Goal: Task Accomplishment & Management: Use online tool/utility

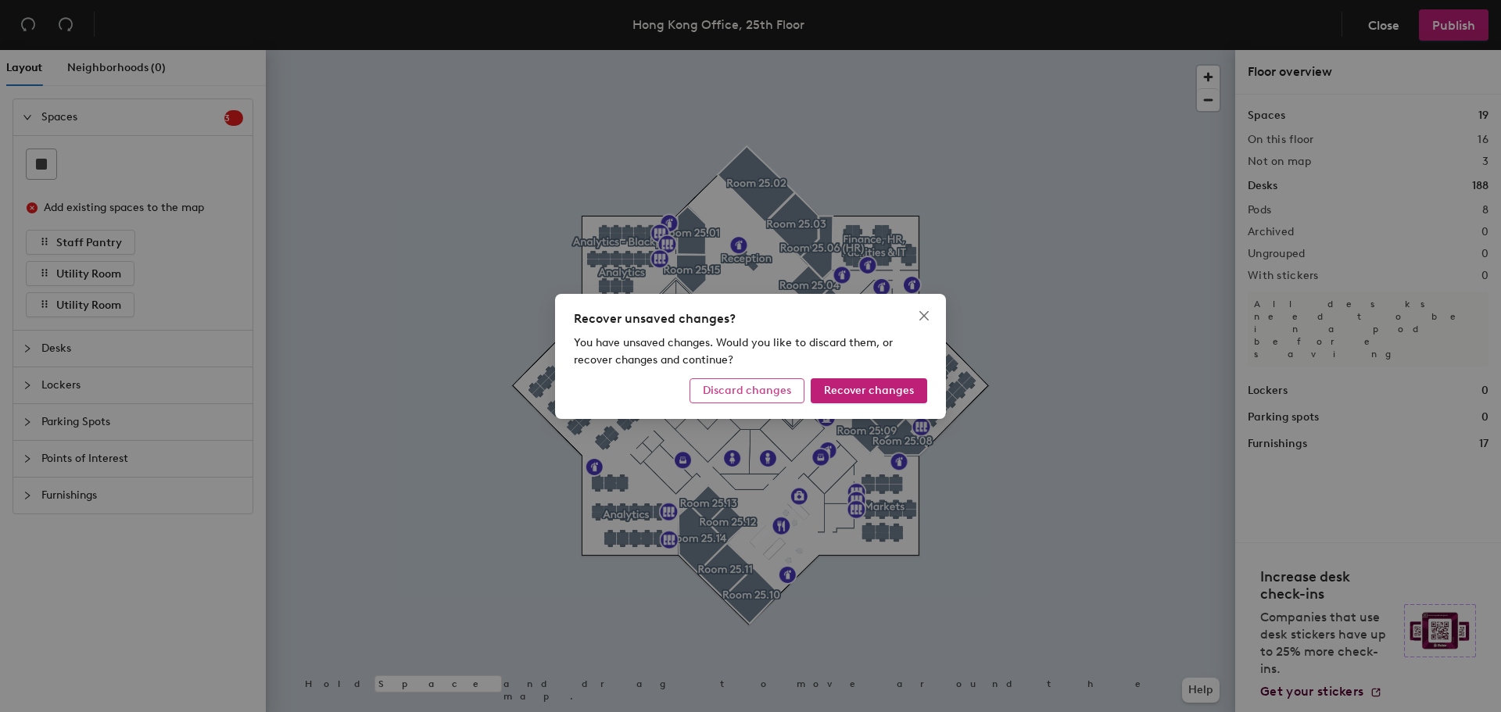
click at [787, 390] on span "Discard changes" at bounding box center [747, 390] width 88 height 13
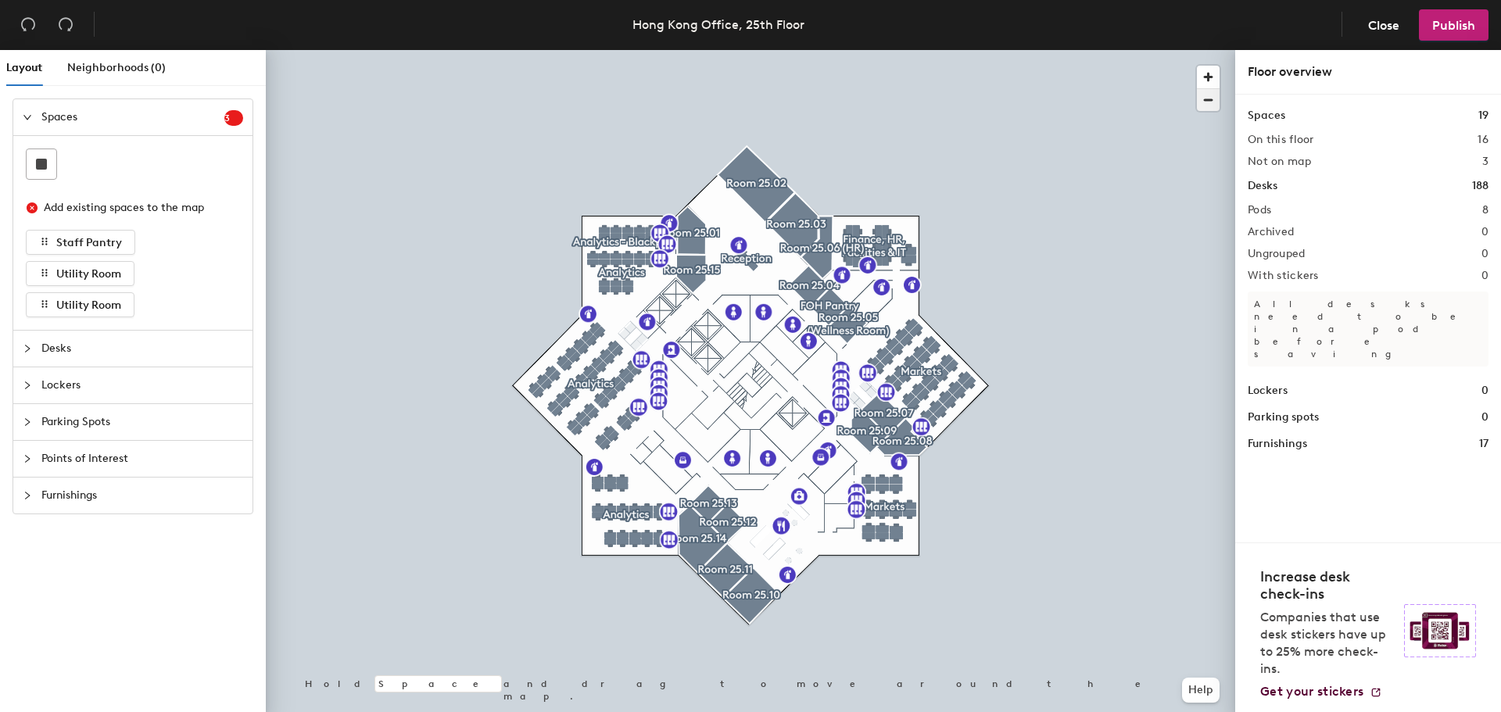
click at [1207, 105] on span "button" at bounding box center [1208, 100] width 23 height 22
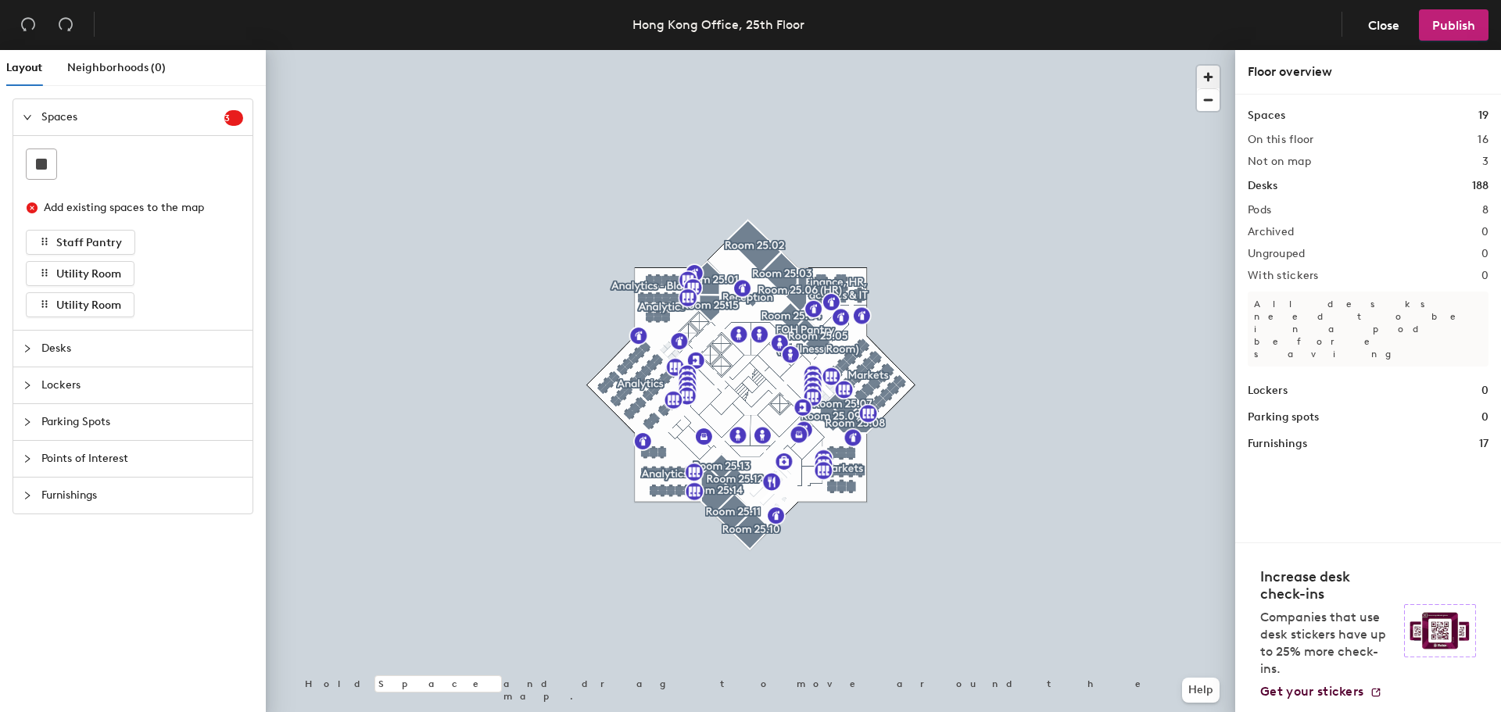
click at [1210, 78] on span "button" at bounding box center [1208, 77] width 23 height 23
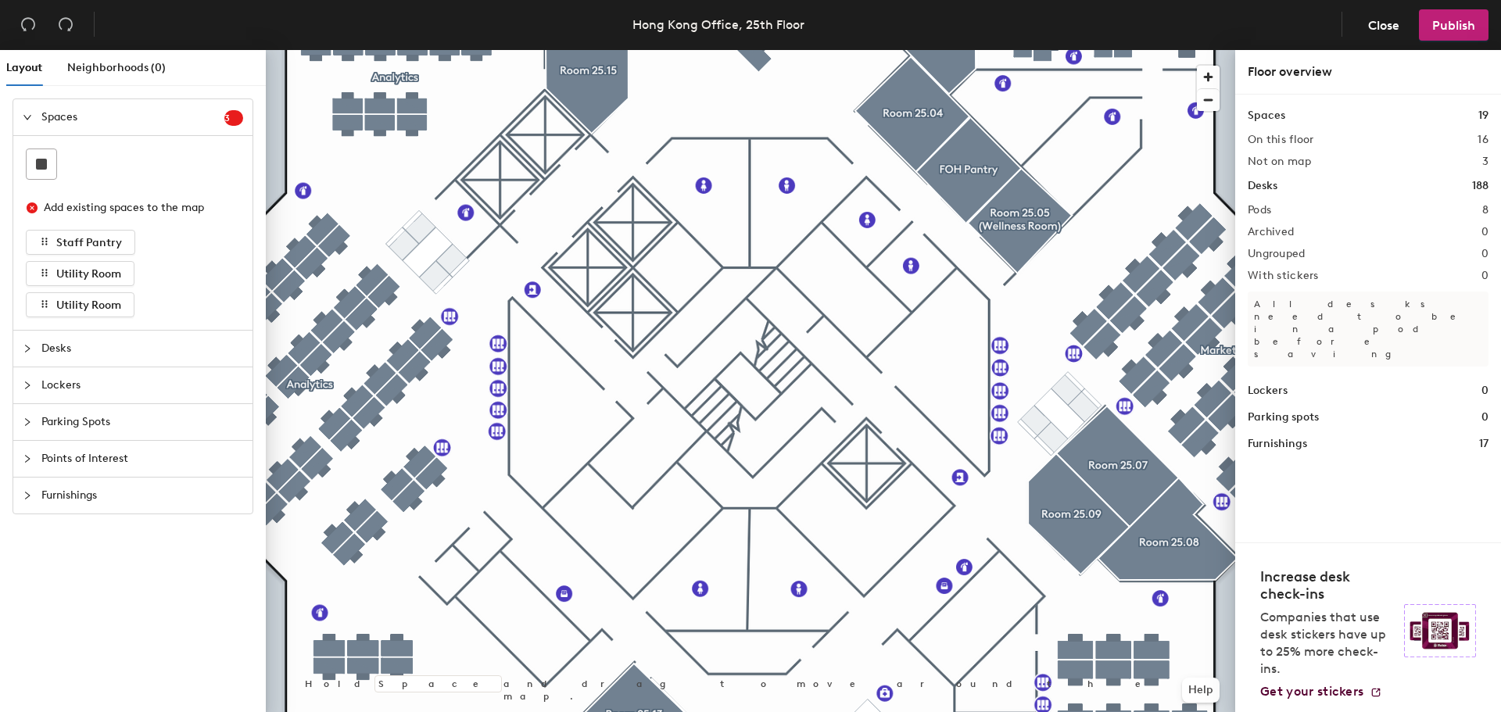
click at [33, 343] on div at bounding box center [32, 348] width 19 height 17
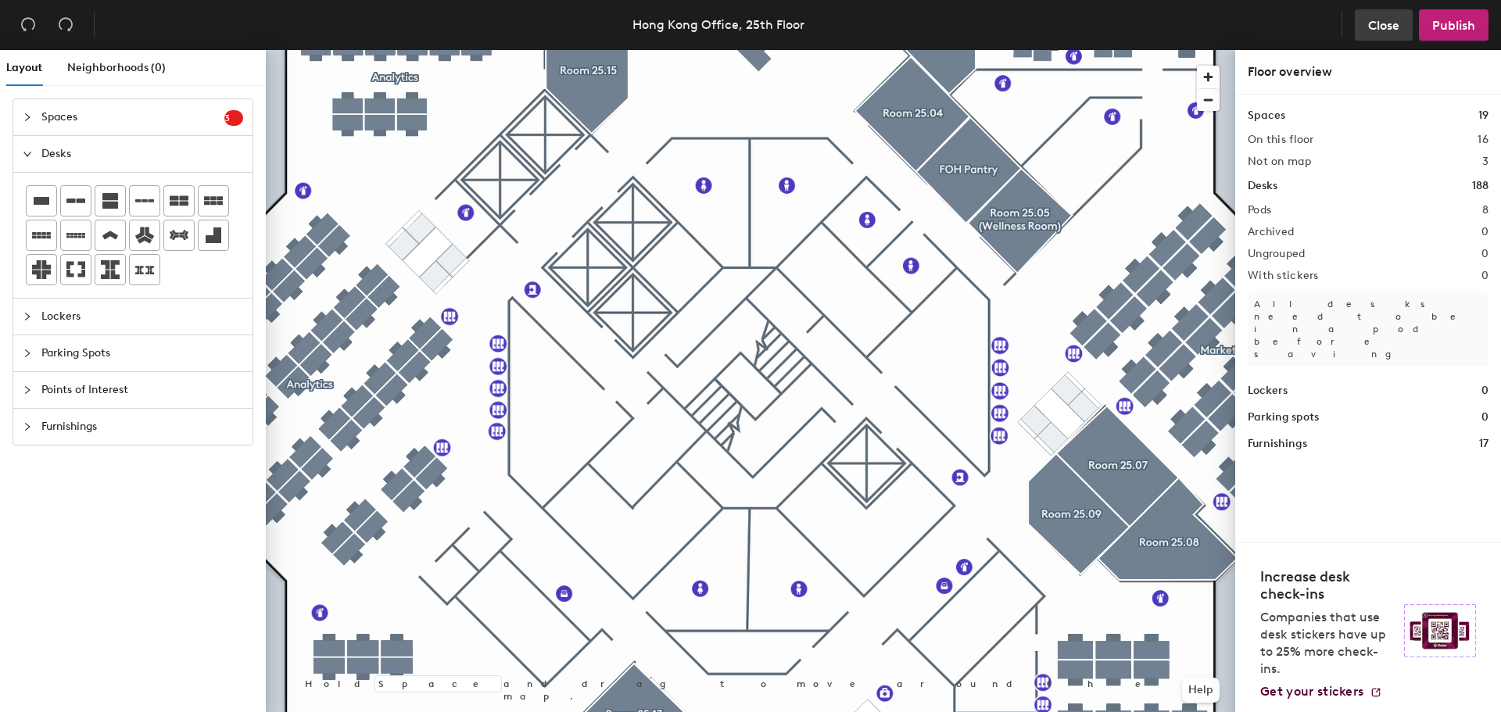
click at [1374, 23] on span "Close" at bounding box center [1383, 25] width 31 height 15
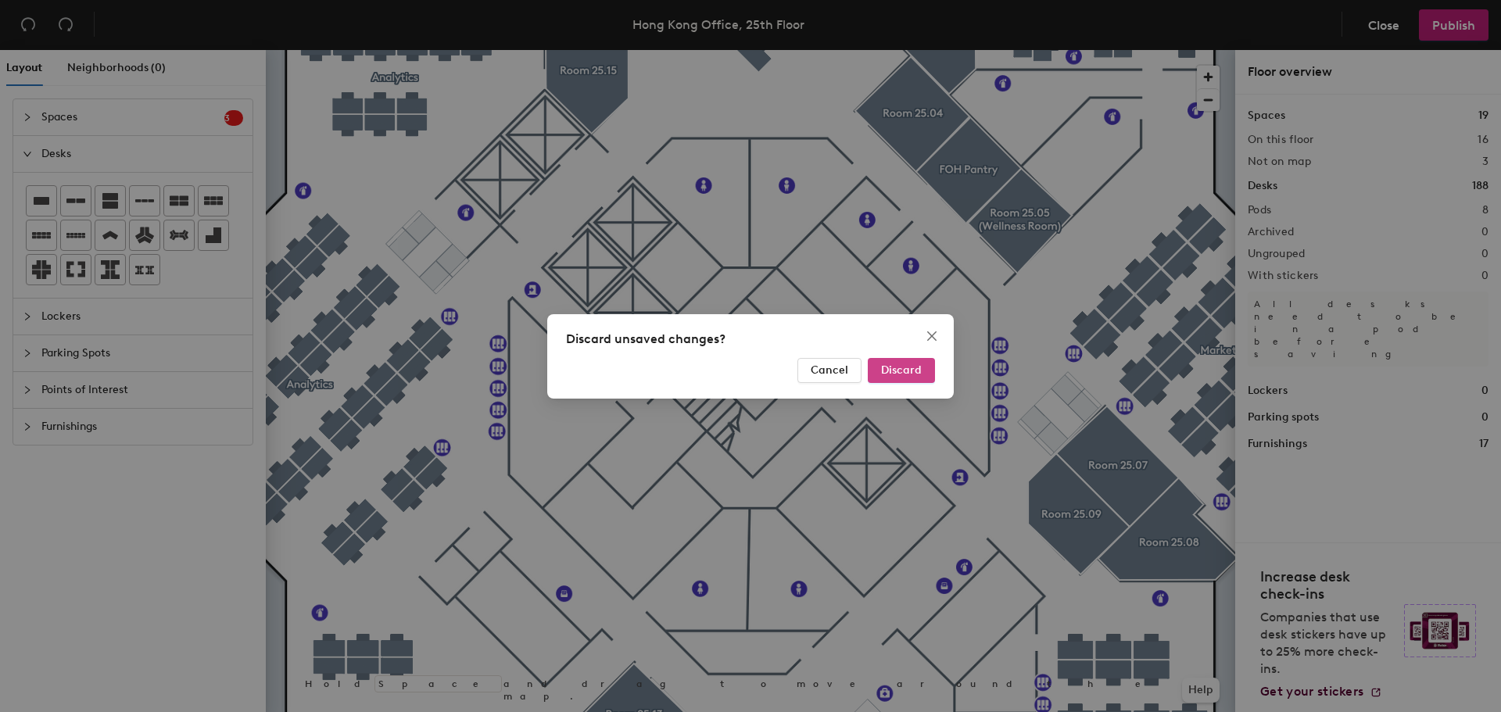
click at [897, 364] on span "Discard" at bounding box center [901, 370] width 41 height 13
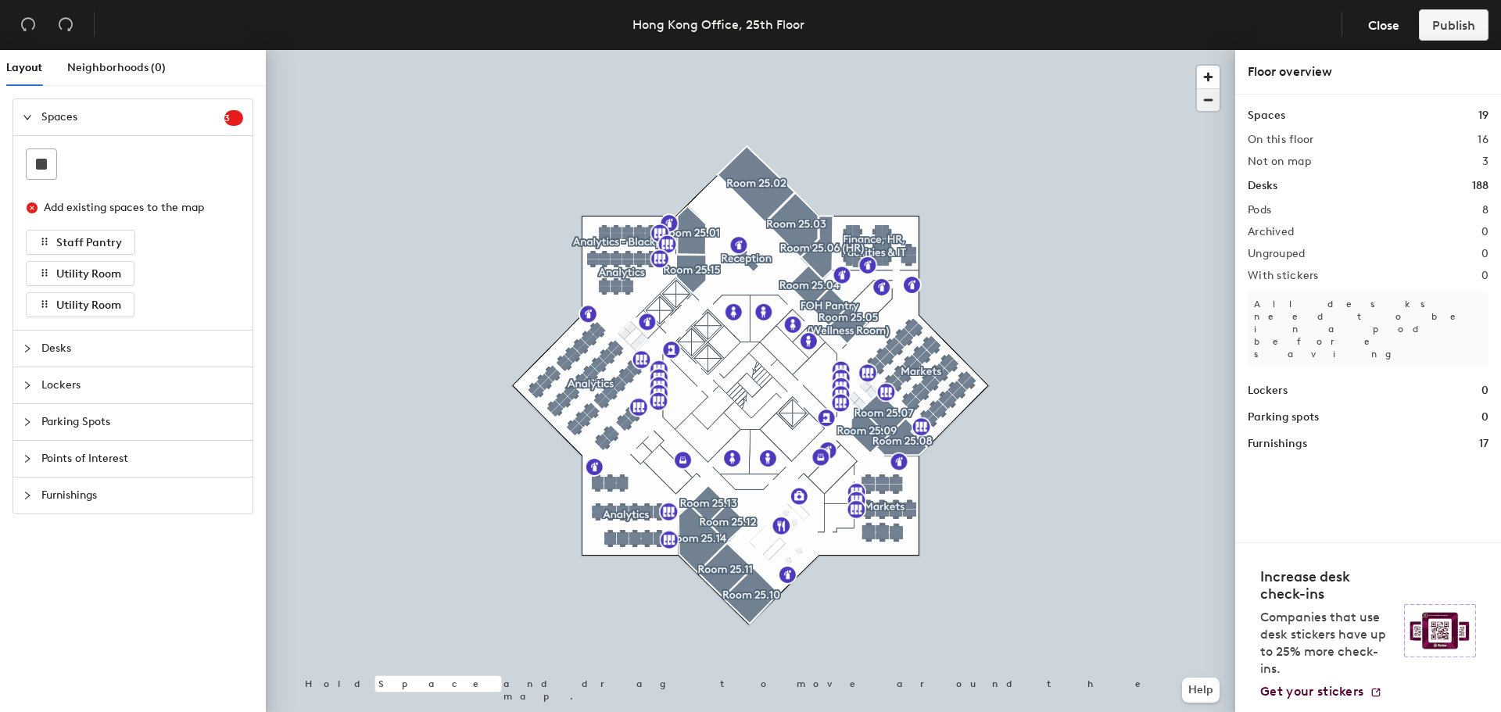
click at [1214, 99] on span "button" at bounding box center [1208, 100] width 23 height 22
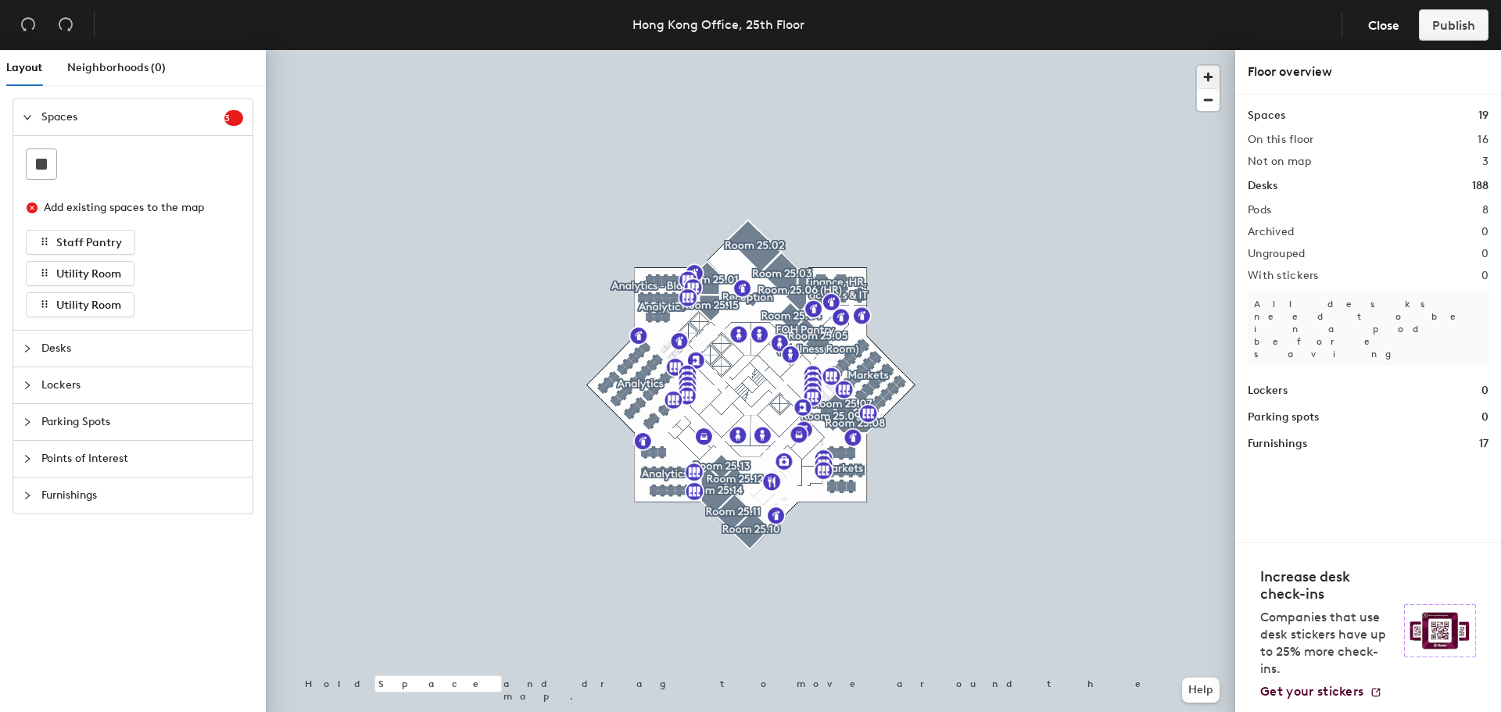
click at [1210, 77] on span "button" at bounding box center [1208, 77] width 23 height 23
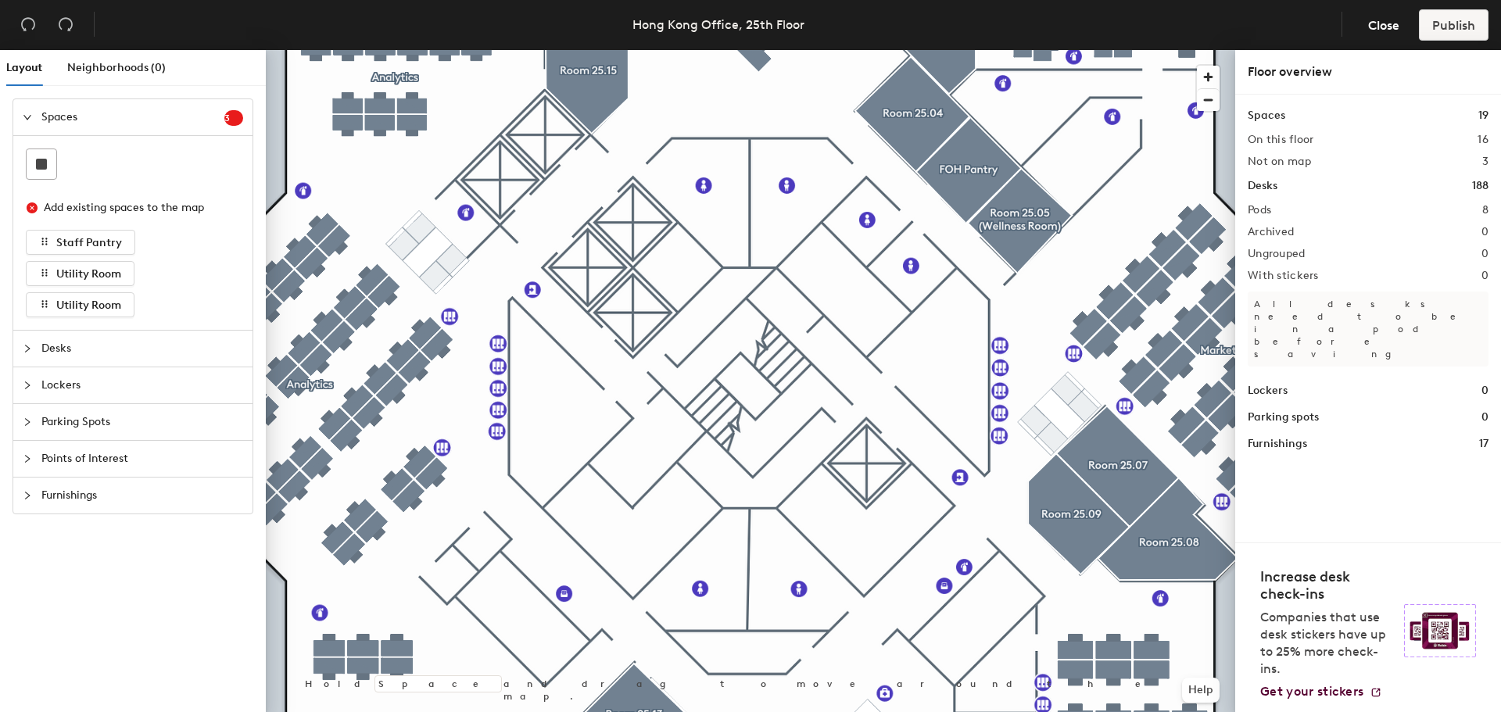
click at [223, 119] on span "Spaces" at bounding box center [132, 117] width 183 height 36
click at [30, 114] on icon "collapsed" at bounding box center [27, 117] width 9 height 9
click at [235, 117] on span "3" at bounding box center [233, 118] width 19 height 11
click at [1211, 103] on span "button" at bounding box center [1208, 100] width 23 height 22
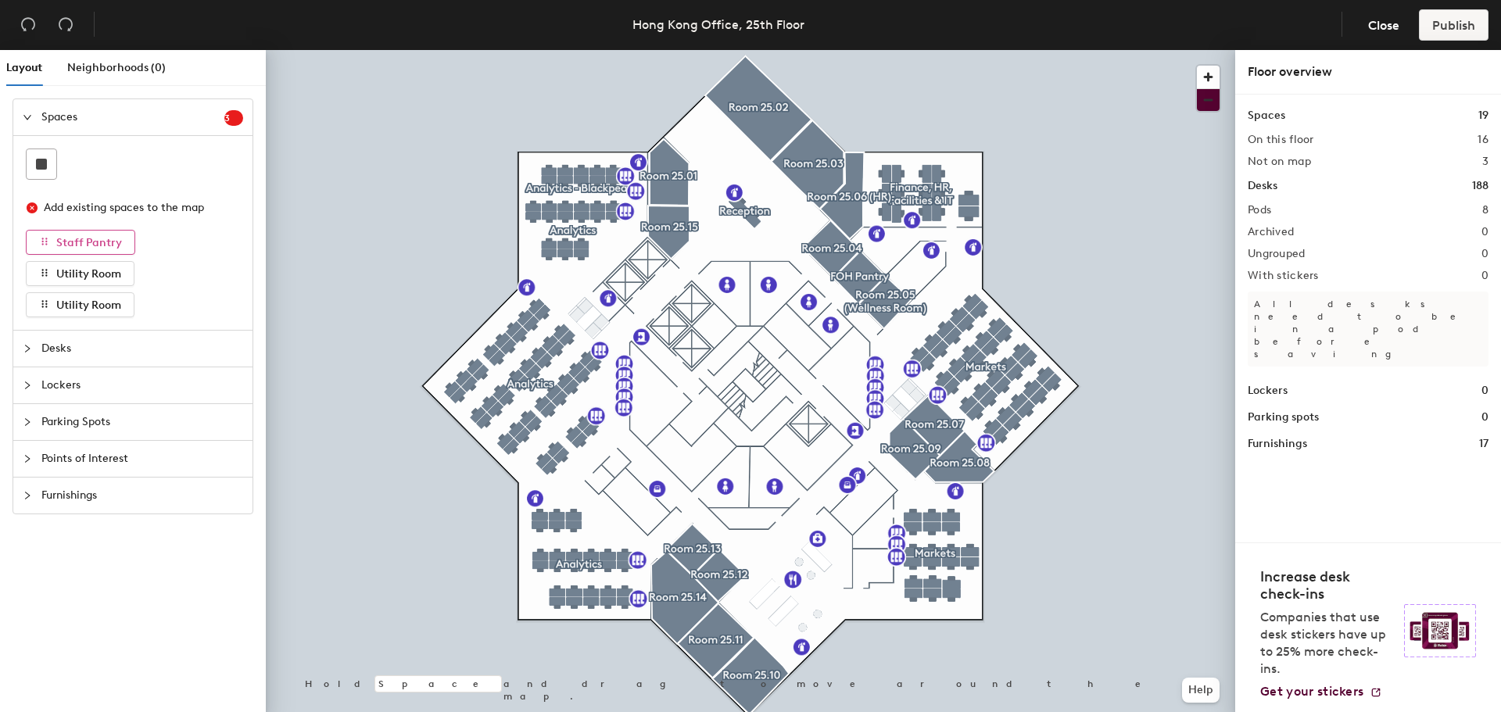
click at [58, 238] on span "Staff Pantry" at bounding box center [89, 242] width 66 height 13
click at [57, 271] on span "Utility Room" at bounding box center [88, 273] width 65 height 13
click at [18, 344] on div "Desks" at bounding box center [132, 349] width 239 height 36
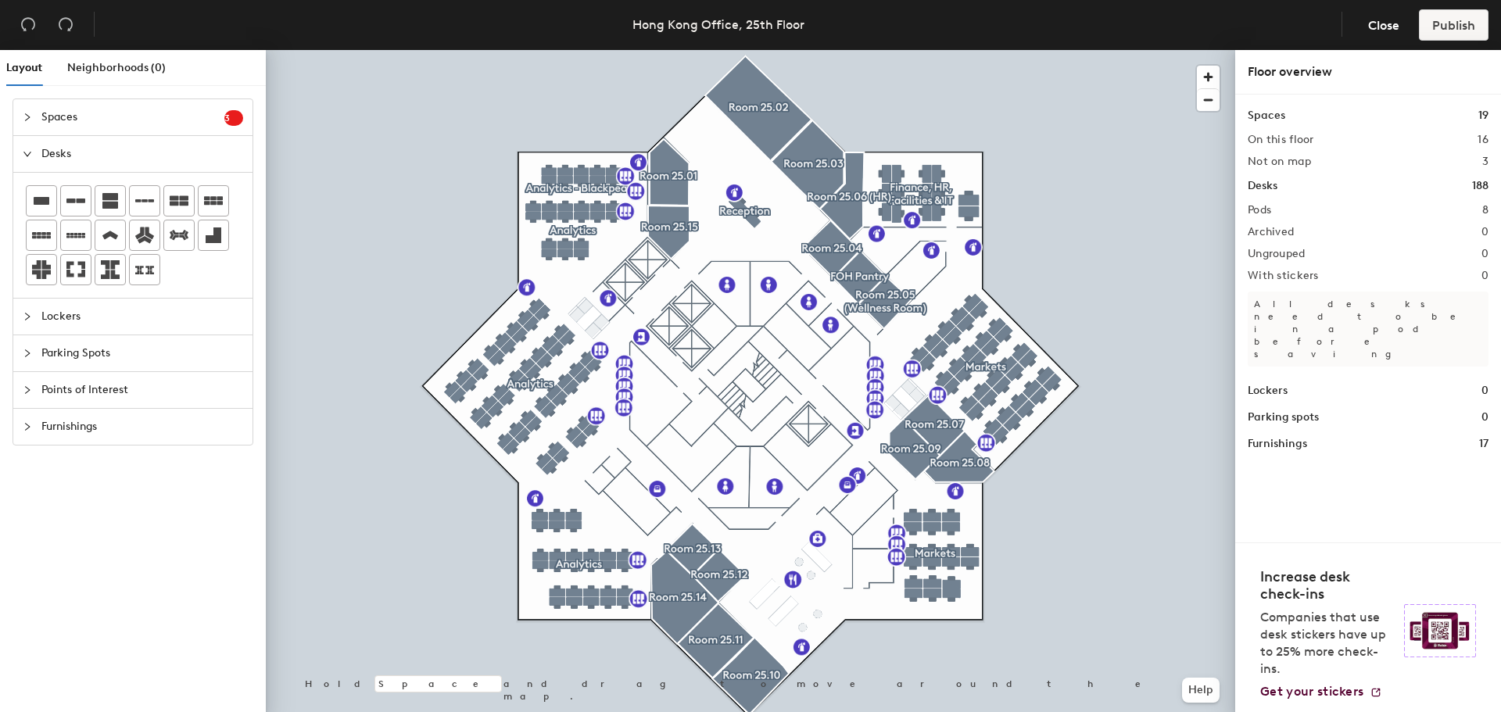
click at [28, 112] on div at bounding box center [32, 117] width 19 height 17
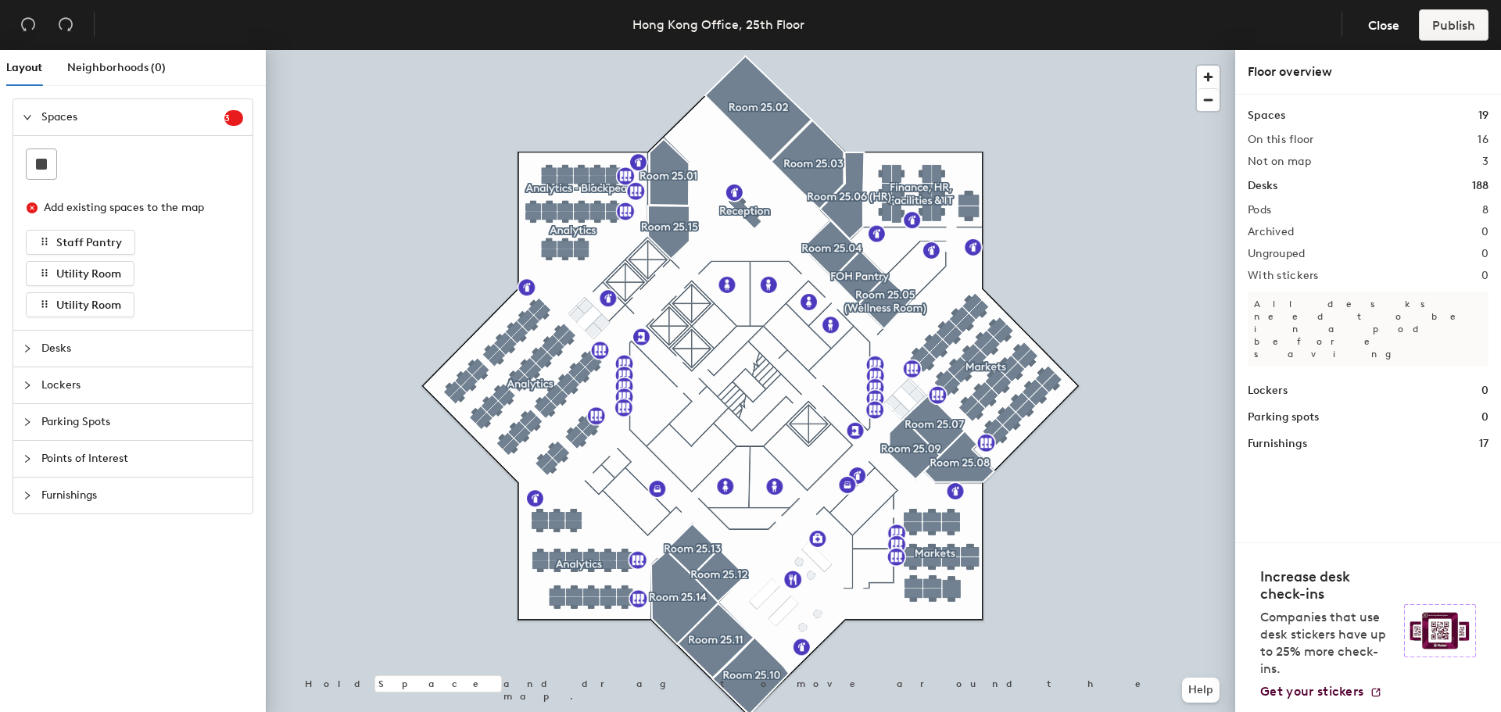
click at [34, 65] on span "Layout" at bounding box center [24, 67] width 36 height 13
click at [1403, 27] on button "Close" at bounding box center [1384, 24] width 58 height 31
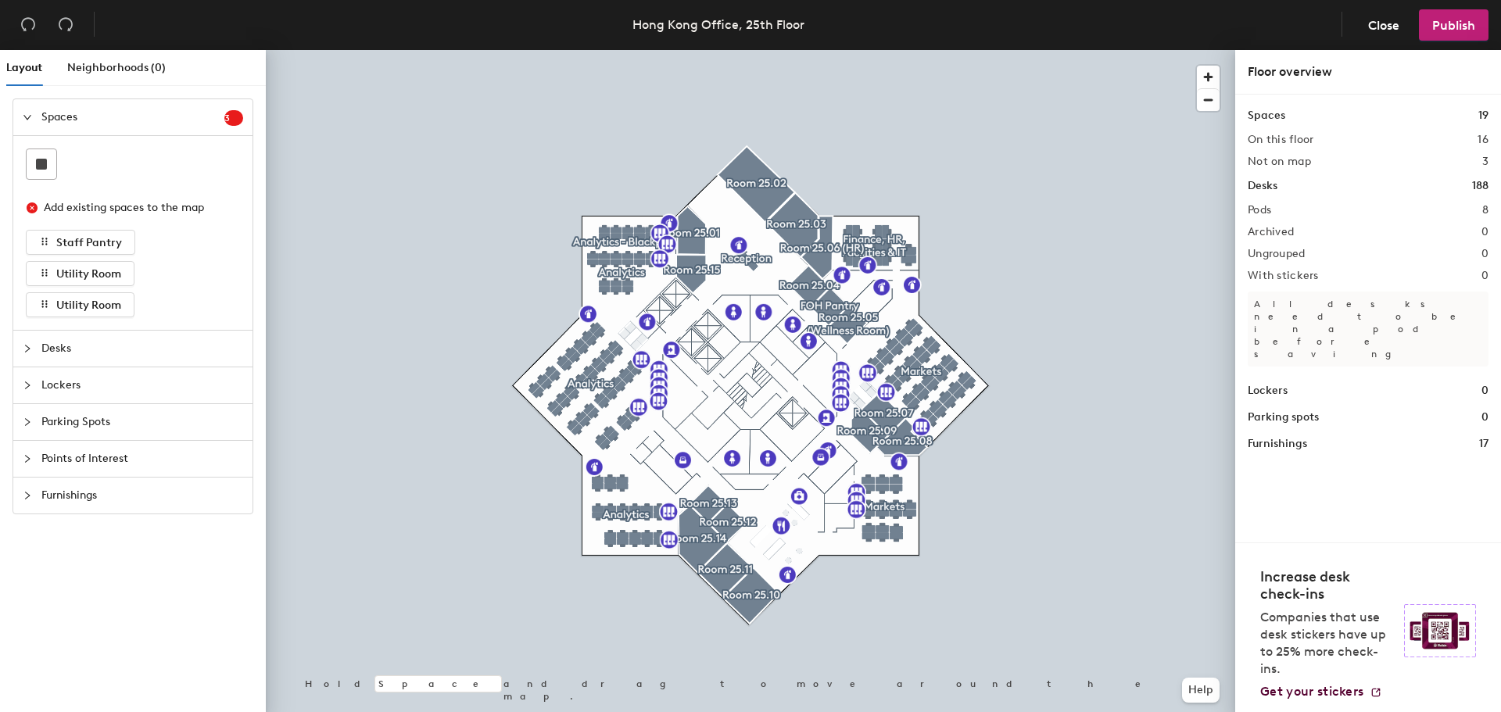
click at [29, 113] on icon "expanded" at bounding box center [27, 117] width 9 height 9
click at [29, 113] on icon "collapsed" at bounding box center [27, 117] width 9 height 9
click at [23, 348] on icon "collapsed" at bounding box center [27, 348] width 9 height 9
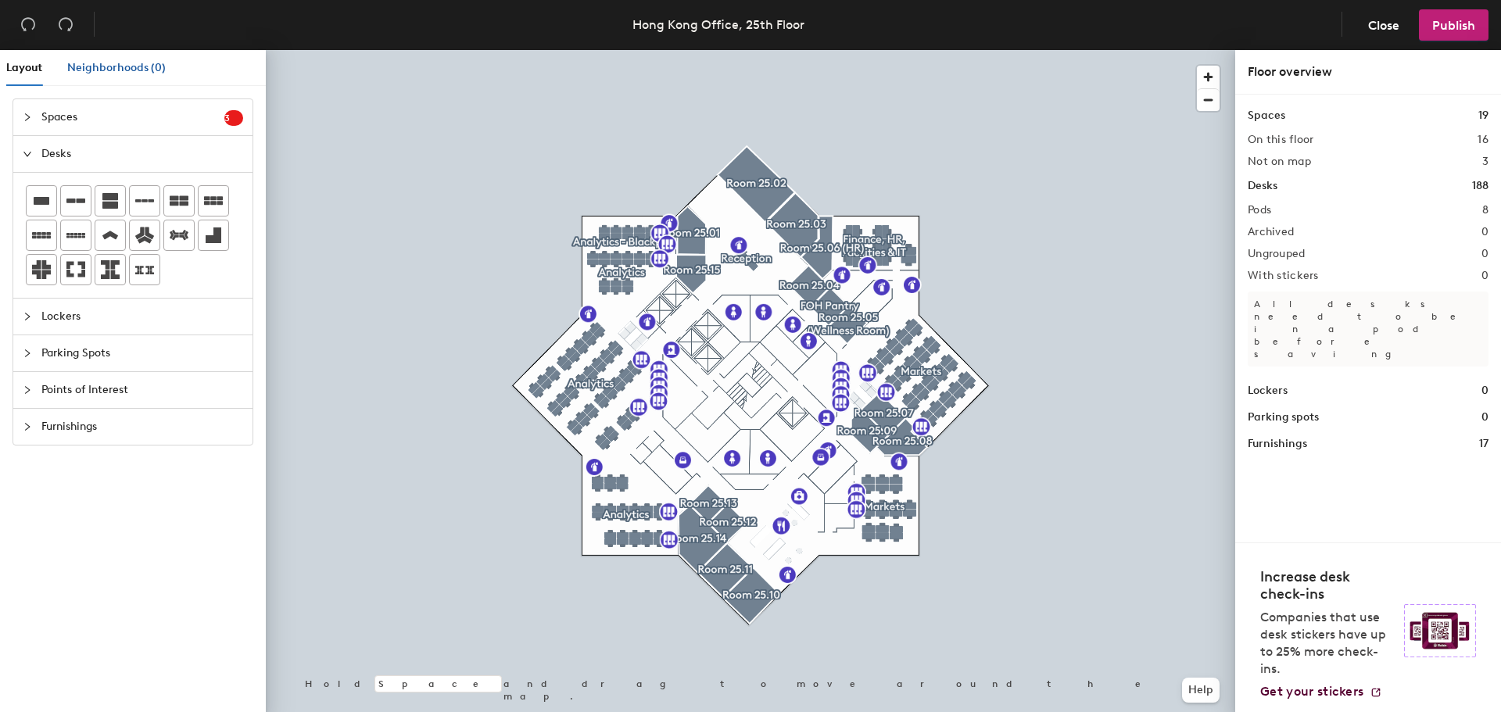
click at [137, 71] on span "Neighborhoods (0)" at bounding box center [116, 67] width 99 height 13
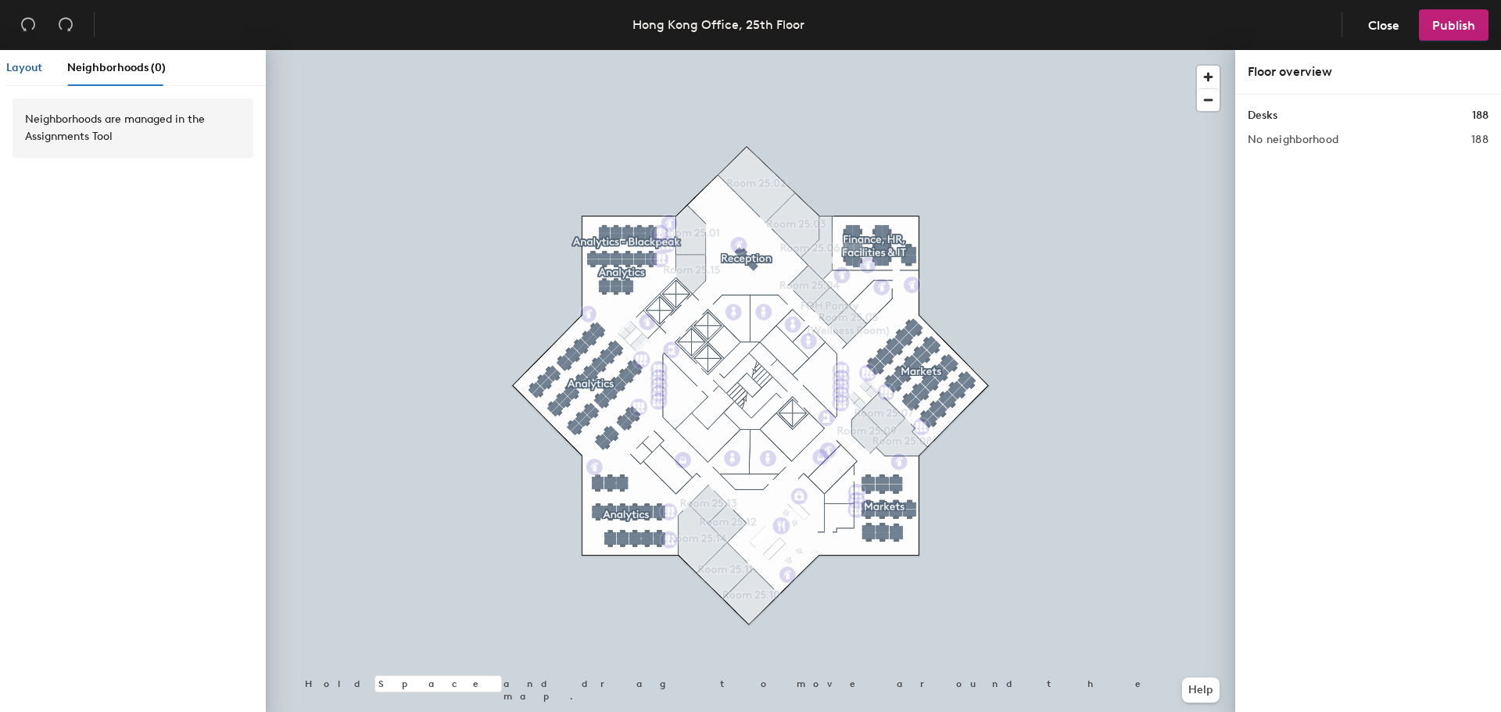
click at [36, 60] on div "Layout" at bounding box center [24, 67] width 36 height 17
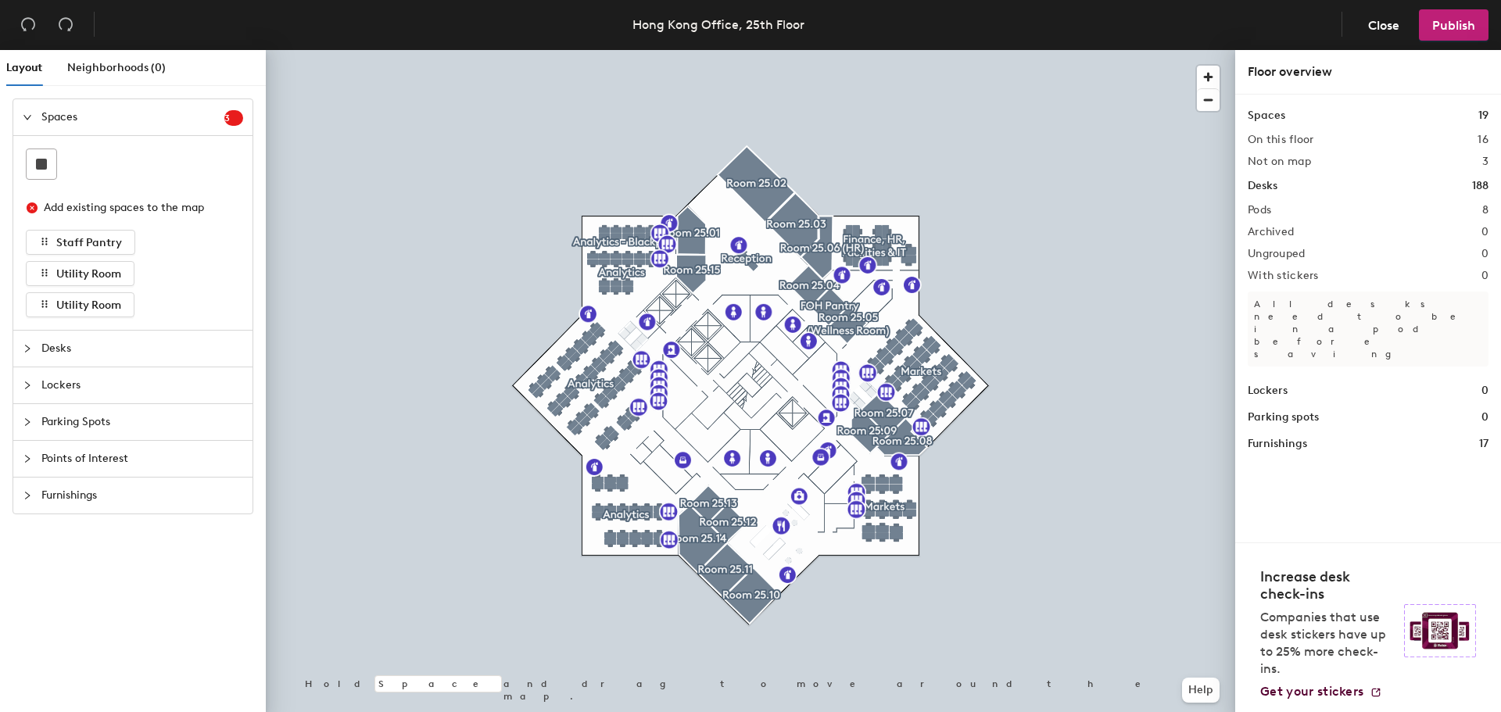
click at [34, 348] on div at bounding box center [32, 348] width 19 height 17
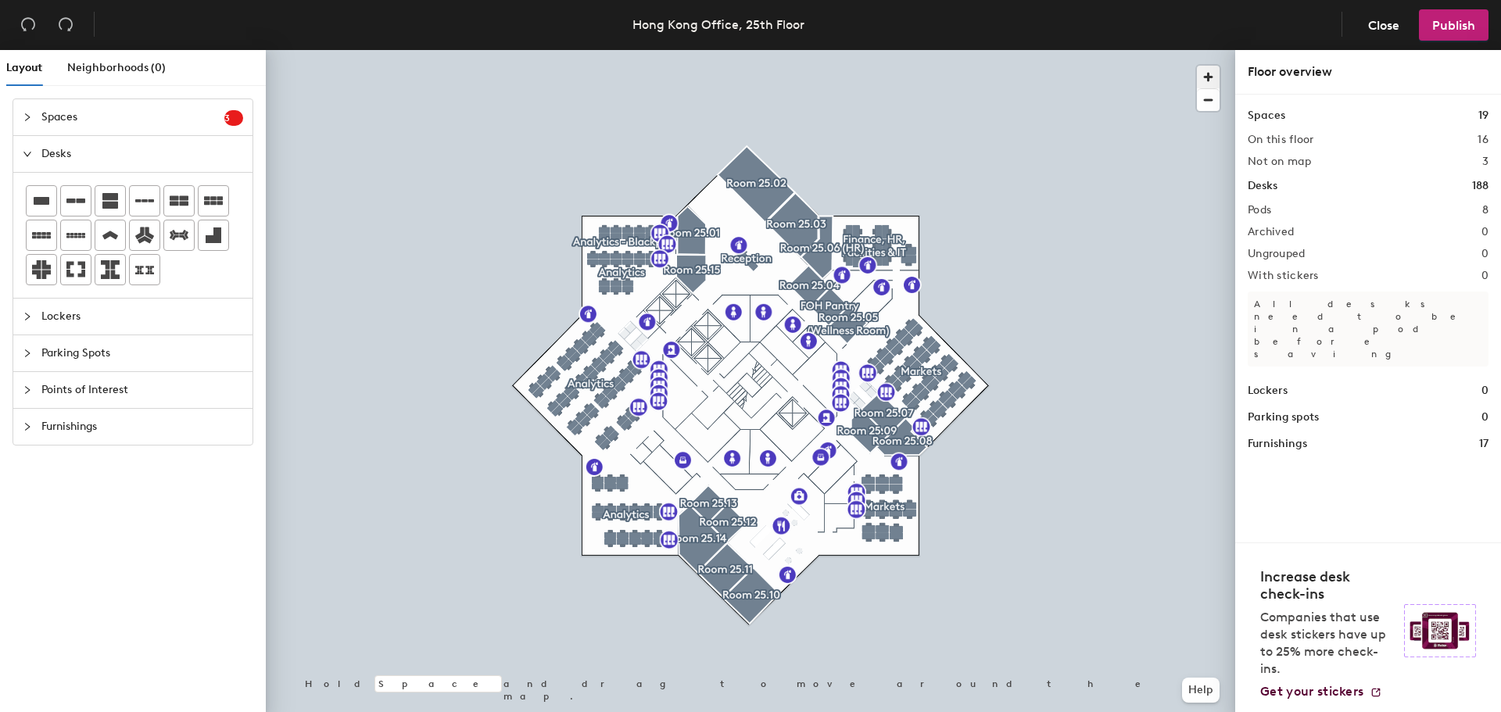
click at [1213, 75] on span "button" at bounding box center [1208, 77] width 23 height 23
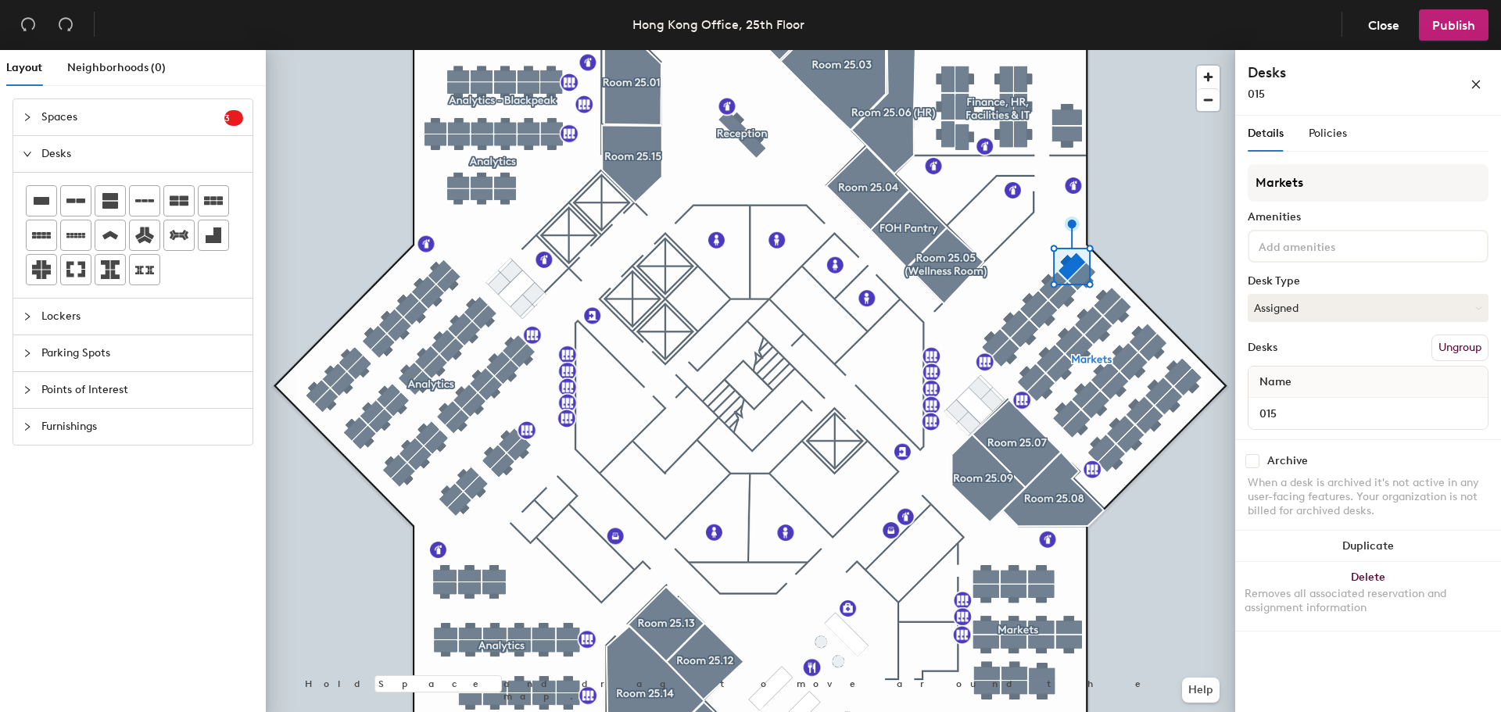
click at [27, 310] on div at bounding box center [32, 316] width 19 height 17
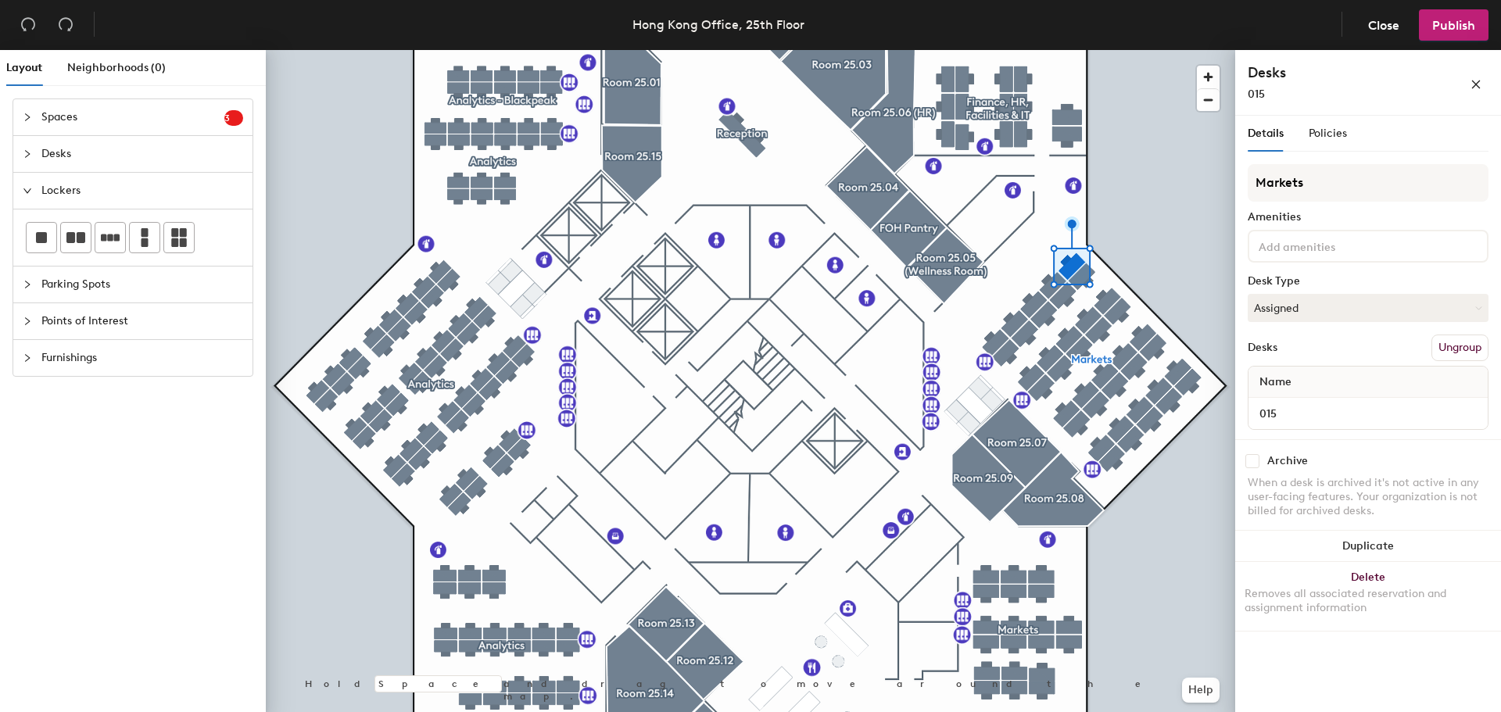
click at [35, 149] on div at bounding box center [32, 153] width 19 height 17
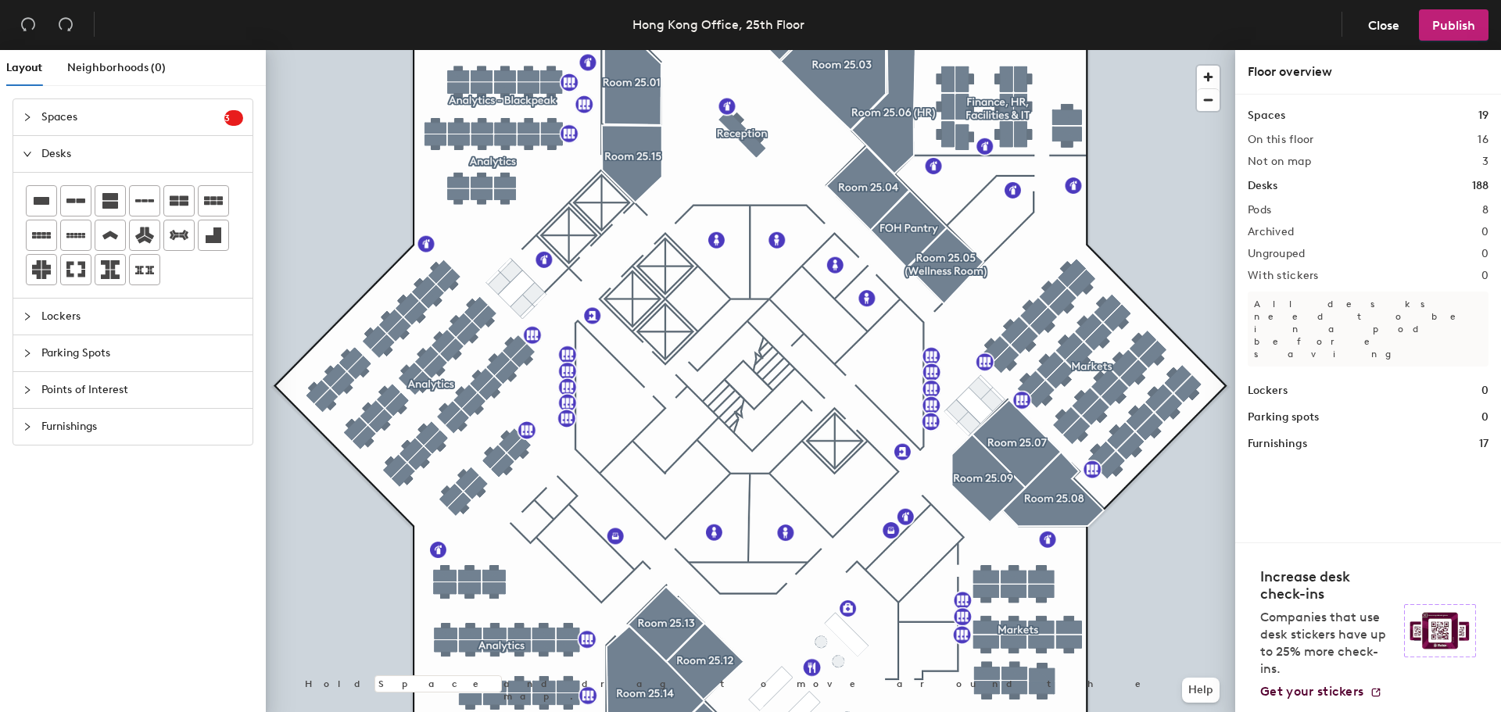
click at [30, 115] on icon "collapsed" at bounding box center [27, 117] width 9 height 9
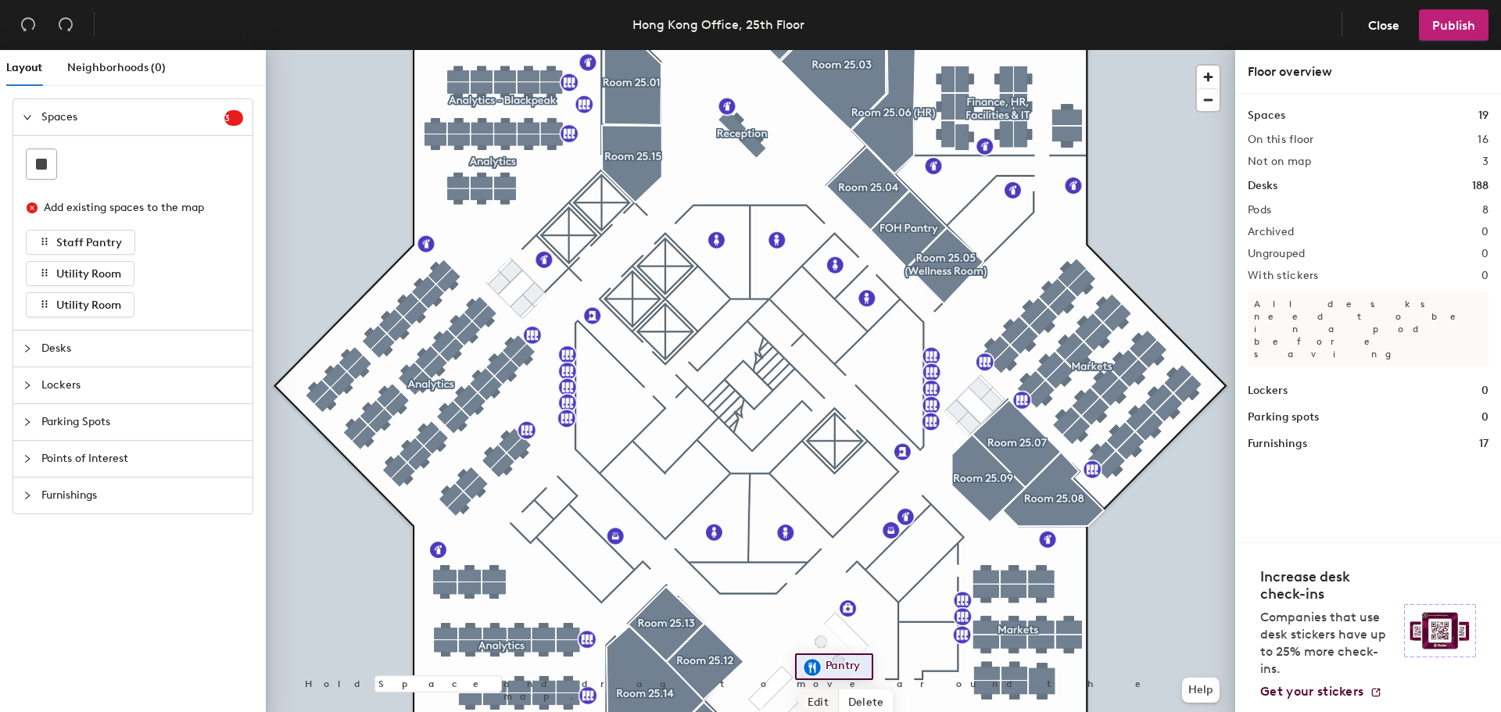
click at [818, 701] on span "Edit" at bounding box center [818, 703] width 41 height 27
click at [827, 665] on input "Pantry" at bounding box center [847, 667] width 50 height 22
type input "Staff Pantry"
click at [864, 695] on span "Done" at bounding box center [856, 703] width 46 height 27
click at [82, 273] on span "Utility Room" at bounding box center [88, 273] width 65 height 13
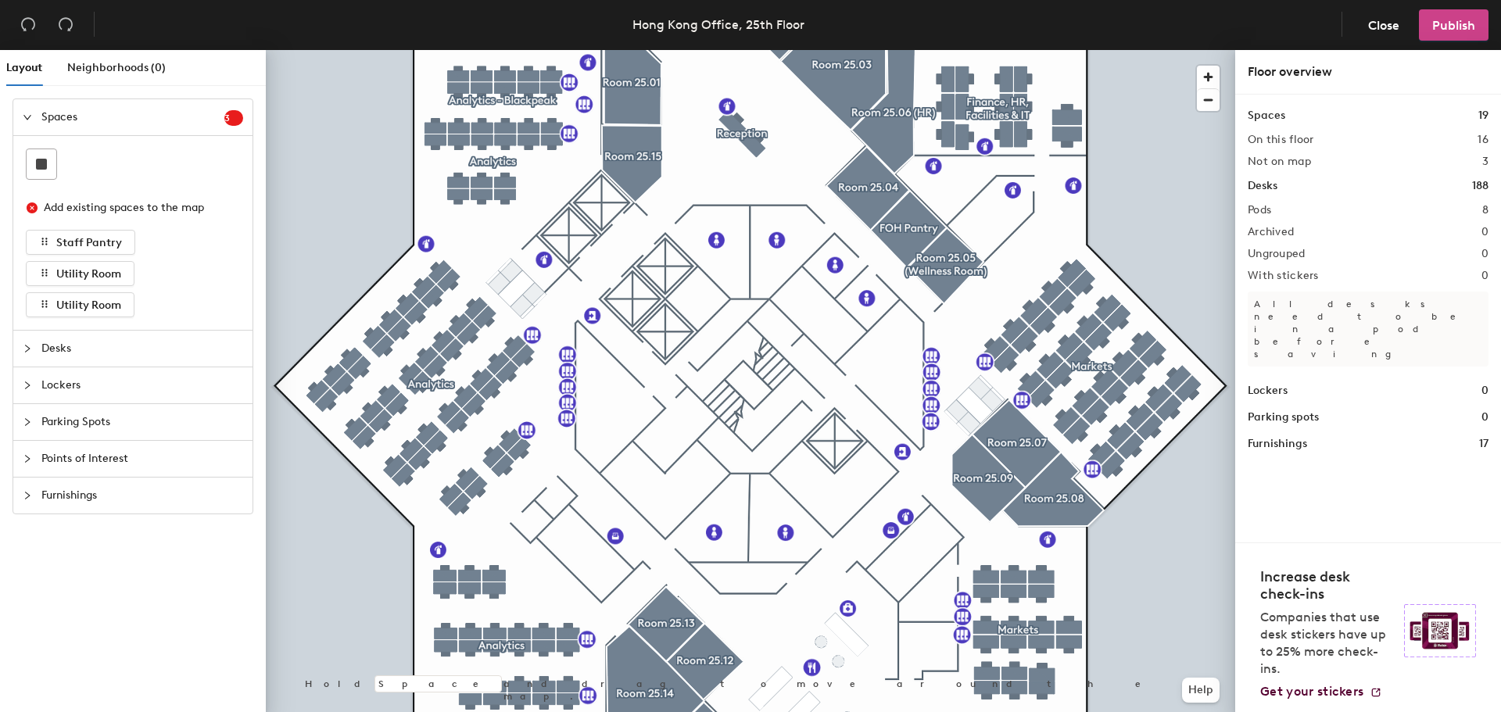
click at [1439, 23] on span "Publish" at bounding box center [1453, 25] width 43 height 15
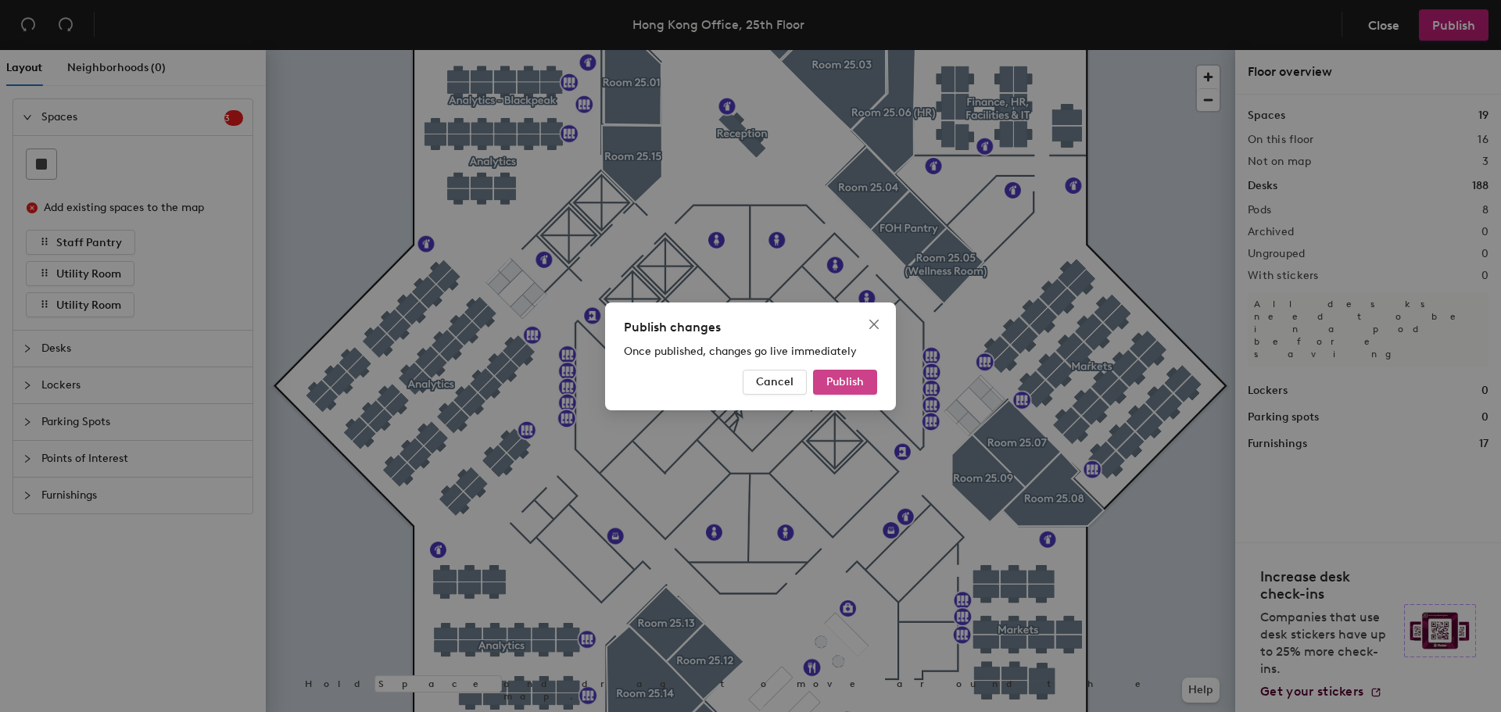
click at [840, 379] on span "Publish" at bounding box center [845, 381] width 38 height 13
